Goal: Transaction & Acquisition: Purchase product/service

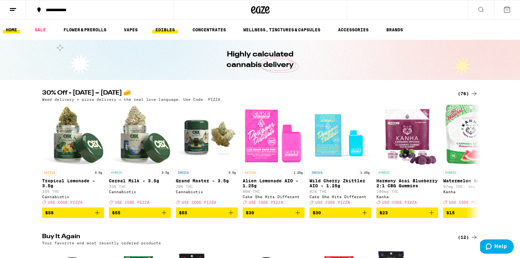
click at [161, 29] on link "EDIBLES" at bounding box center [165, 29] width 26 height 7
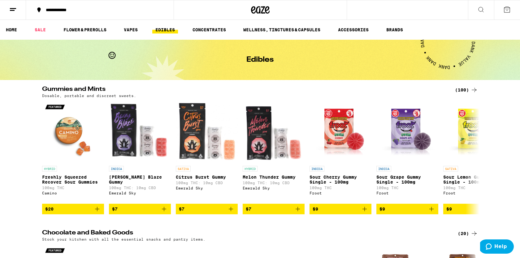
click at [482, 11] on icon at bounding box center [480, 9] width 7 height 7
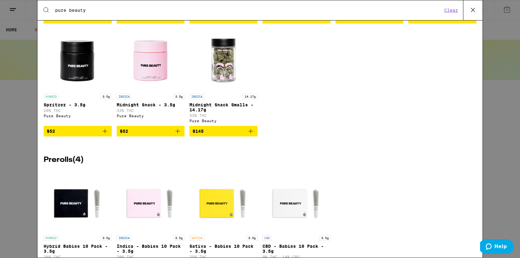
scroll to position [251, 0]
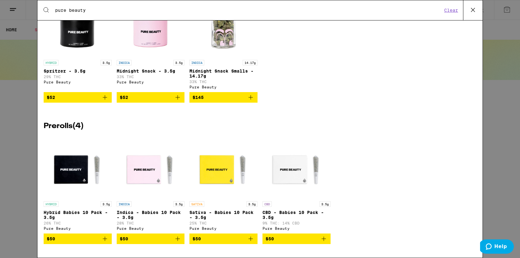
type input "pure beauty"
click at [177, 239] on icon "Add to bag" at bounding box center [177, 238] width 7 height 7
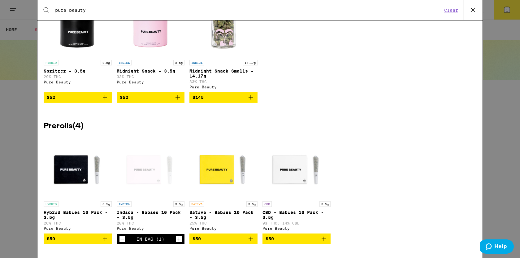
click at [251, 236] on icon "Add to bag" at bounding box center [250, 238] width 7 height 7
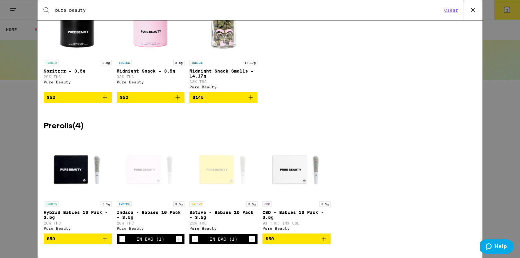
click at [511, 10] on div "Search for Products pure beauty Clear 14 results for "pure beauty" Brands ( 1 )…" at bounding box center [260, 129] width 520 height 258
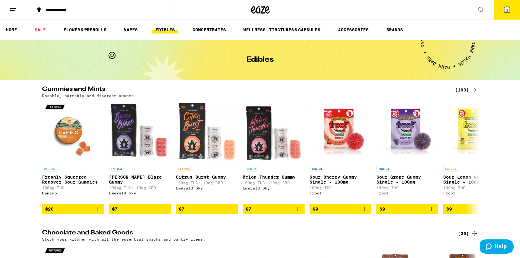
click at [504, 9] on icon at bounding box center [507, 10] width 6 height 6
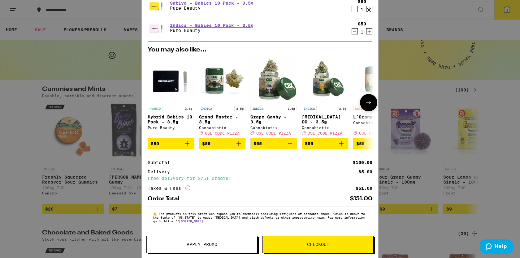
scroll to position [28, 0]
click at [308, 241] on button "Checkout" at bounding box center [318, 243] width 111 height 17
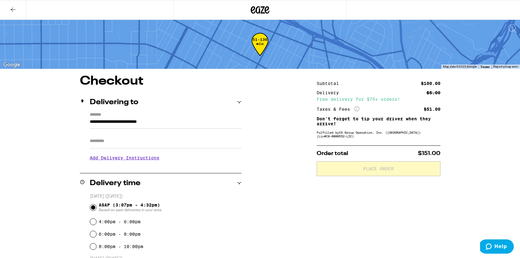
click at [183, 140] on input "Apt/Suite" at bounding box center [166, 140] width 152 height 15
type input "***"
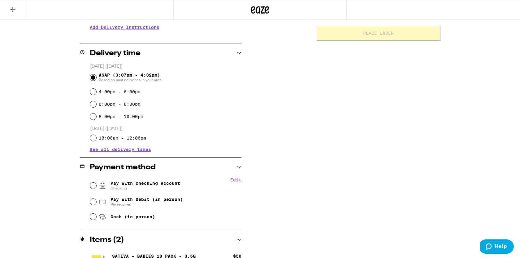
scroll to position [131, 0]
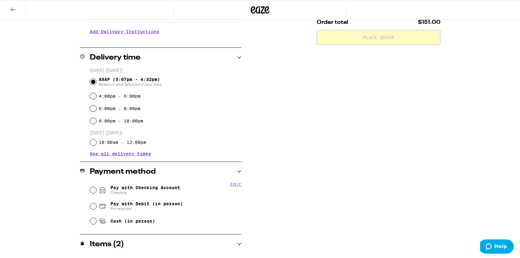
click at [98, 187] on div "Pay with Checking Account Checking" at bounding box center [165, 190] width 151 height 16
click at [93, 190] on input "Pay with Checking Account Checking" at bounding box center [93, 190] width 6 height 6
radio input "true"
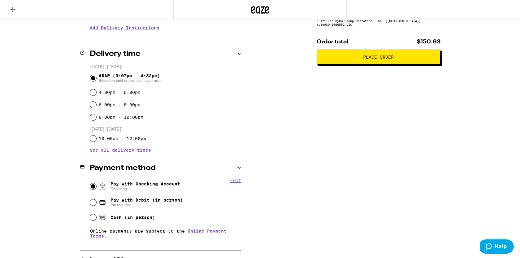
scroll to position [0, 0]
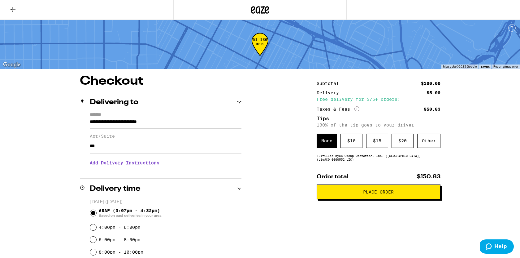
click at [139, 166] on h3 "Add Delivery Instructions" at bounding box center [166, 162] width 152 height 14
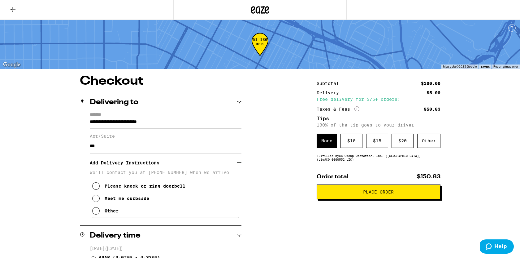
click at [95, 214] on icon at bounding box center [95, 210] width 7 height 7
click at [115, 229] on textarea "Enter any other delivery instructions you want driver to know" at bounding box center [165, 231] width 147 height 29
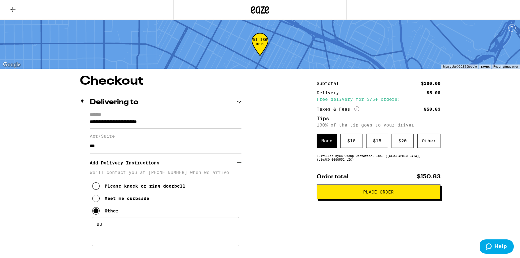
type textarea "B"
type textarea "D"
click at [96, 202] on icon at bounding box center [95, 197] width 7 height 7
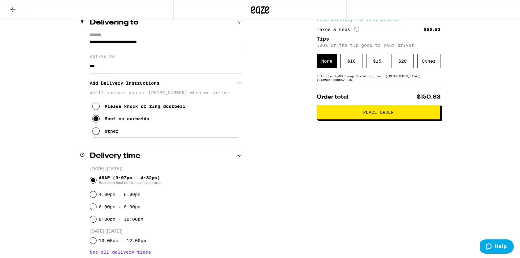
scroll to position [122, 0]
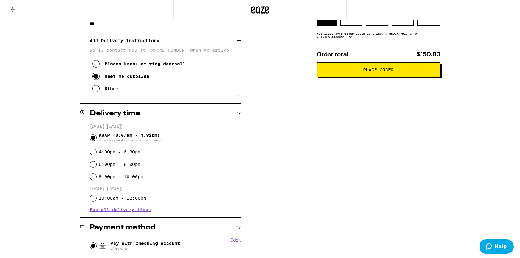
click at [94, 66] on icon at bounding box center [95, 63] width 7 height 7
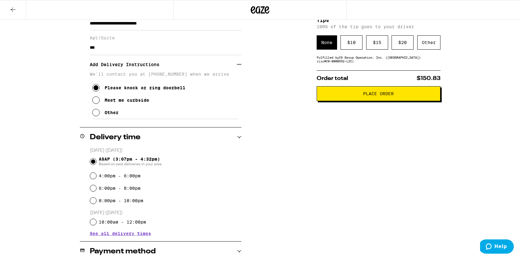
scroll to position [45, 0]
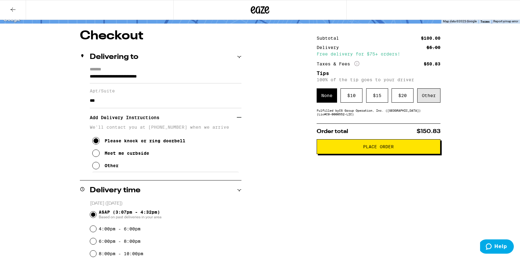
click at [429, 98] on div "Other" at bounding box center [428, 95] width 23 height 14
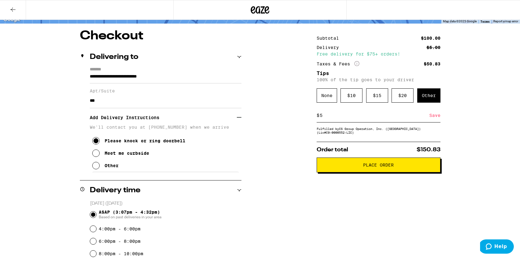
type input "5"
click at [434, 119] on div "Save" at bounding box center [434, 115] width 11 height 14
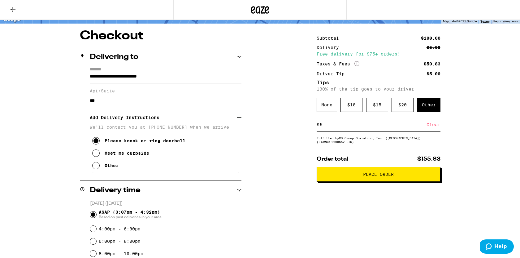
click at [374, 175] on span "Place Order" at bounding box center [378, 174] width 31 height 4
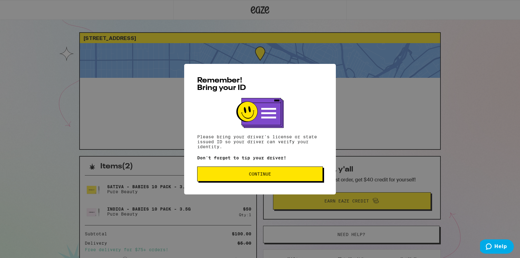
click at [249, 176] on span "Continue" at bounding box center [260, 173] width 22 height 4
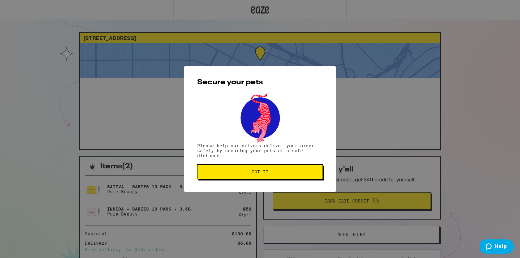
click at [249, 177] on button "Got it" at bounding box center [260, 171] width 126 height 15
